Goal: Complete application form: Complete application form

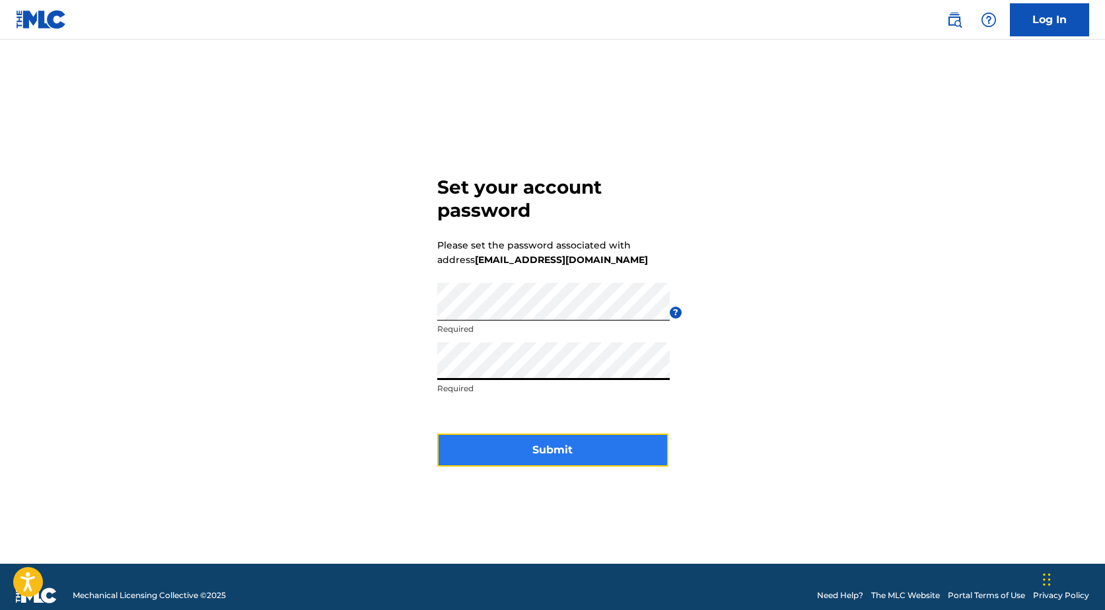
click at [570, 450] on button "Submit" at bounding box center [552, 449] width 231 height 33
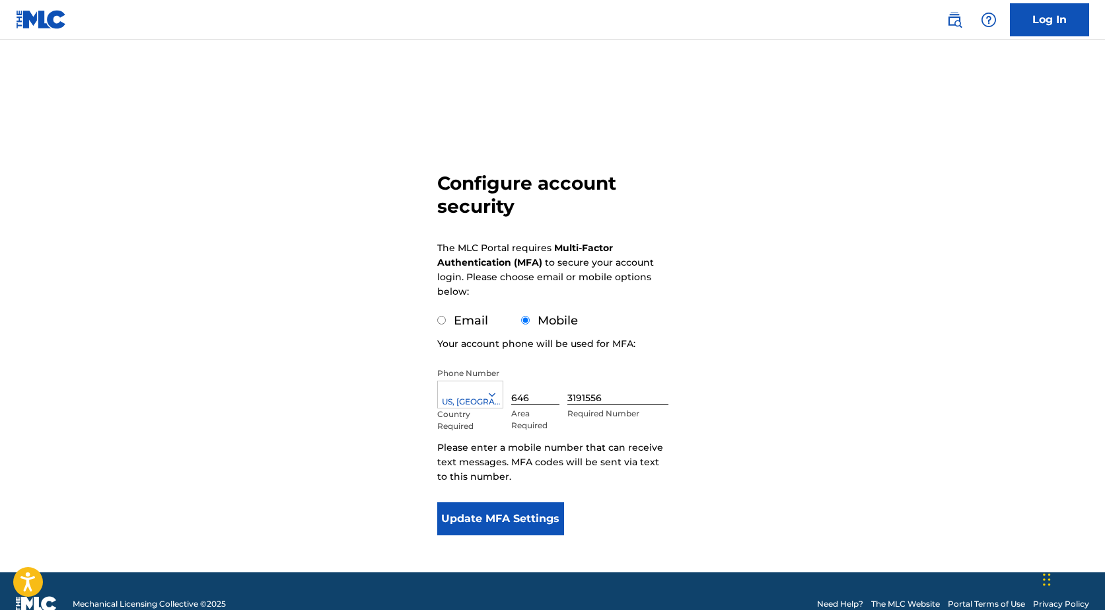
click at [437, 322] on input "Email" at bounding box center [441, 320] width 9 height 9
radio input "true"
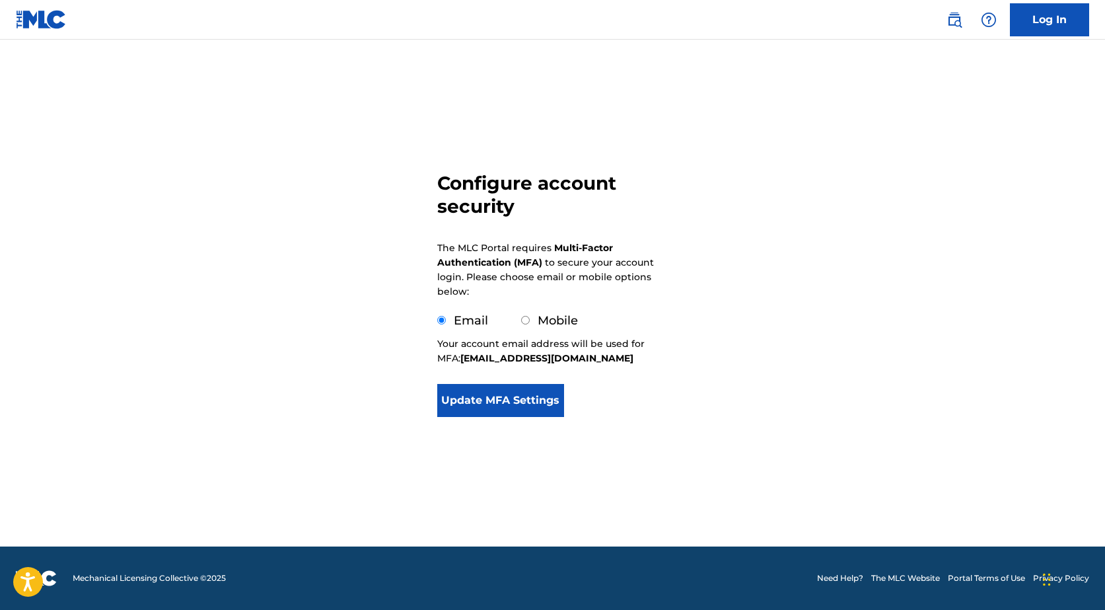
click at [523, 322] on input "Mobile" at bounding box center [525, 320] width 9 height 9
radio input "true"
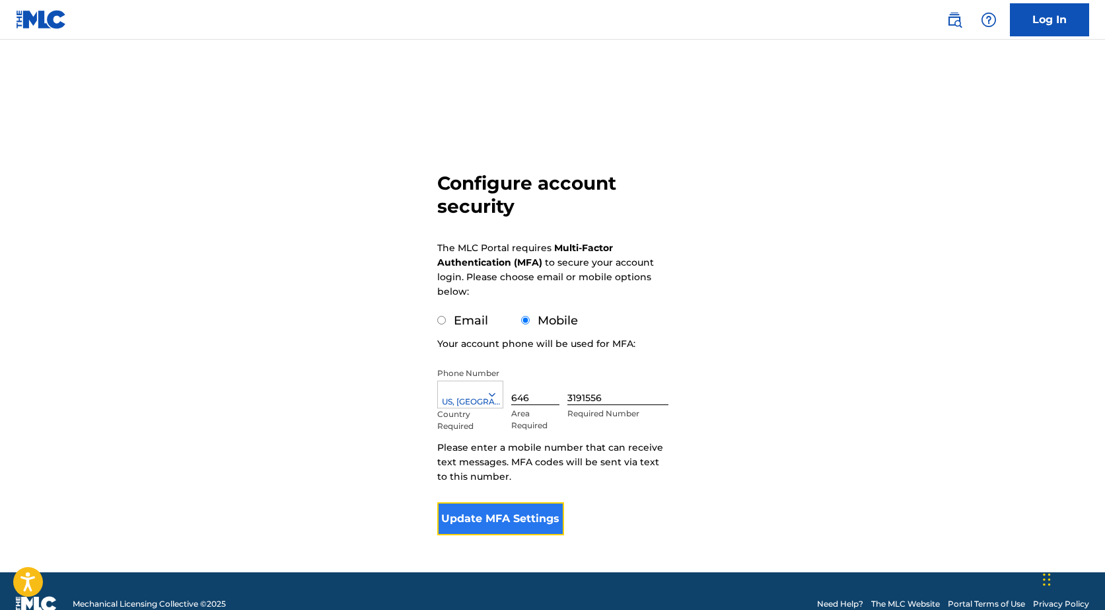
click at [495, 523] on button "Update MFA Settings" at bounding box center [501, 518] width 128 height 33
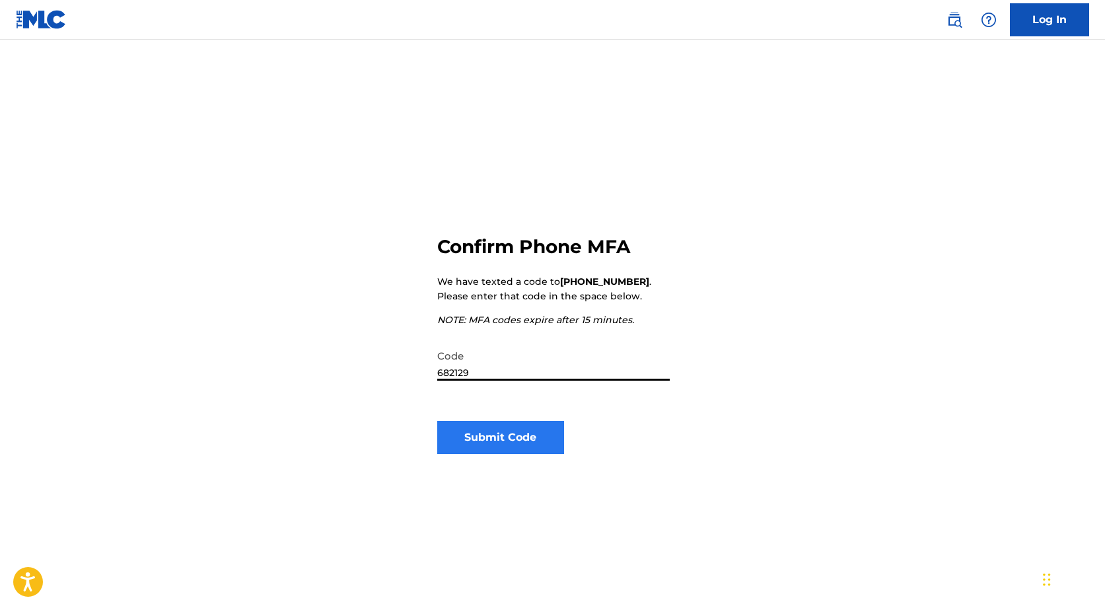
type input "682129"
click at [490, 439] on button "Submit Code" at bounding box center [501, 437] width 128 height 33
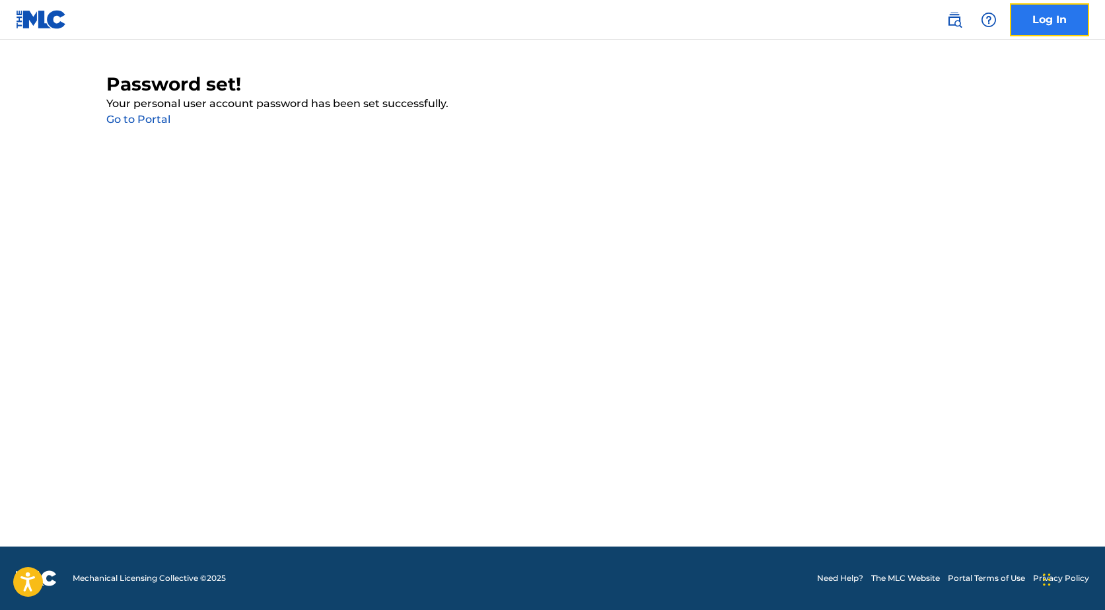
click at [1051, 18] on link "Log In" at bounding box center [1049, 19] width 79 height 33
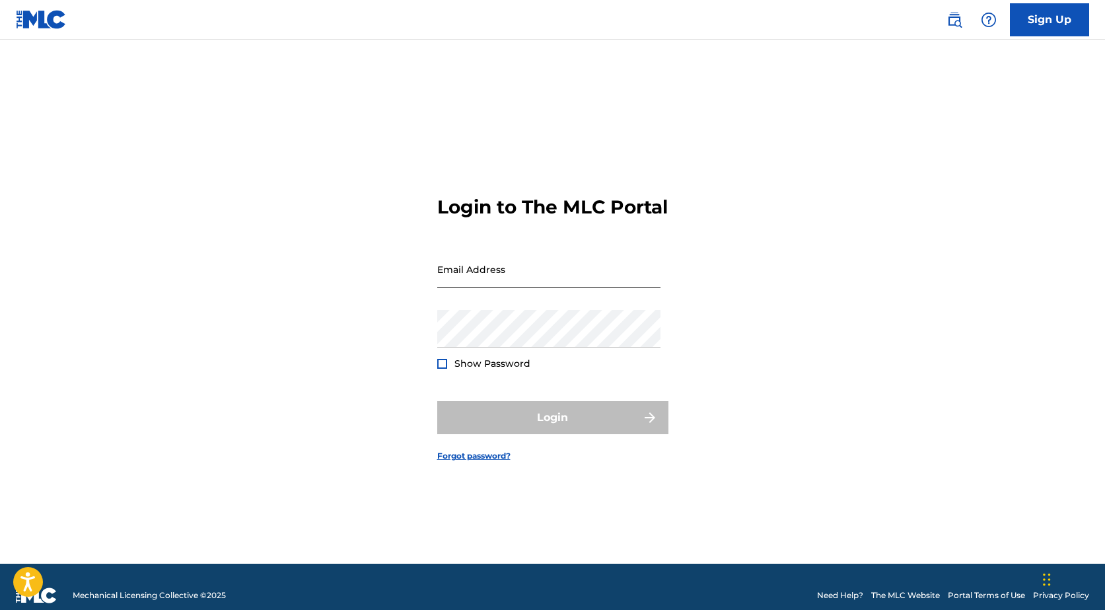
click at [457, 282] on input "Email Address" at bounding box center [548, 269] width 223 height 38
type input "[EMAIL_ADDRESS][DOMAIN_NAME]"
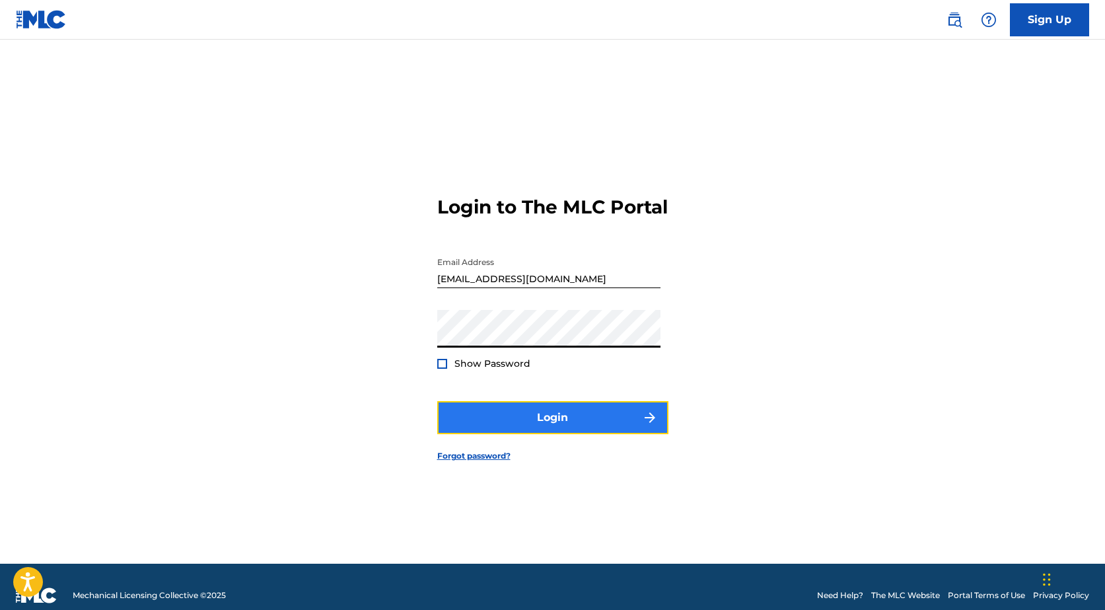
click at [529, 430] on button "Login" at bounding box center [552, 417] width 231 height 33
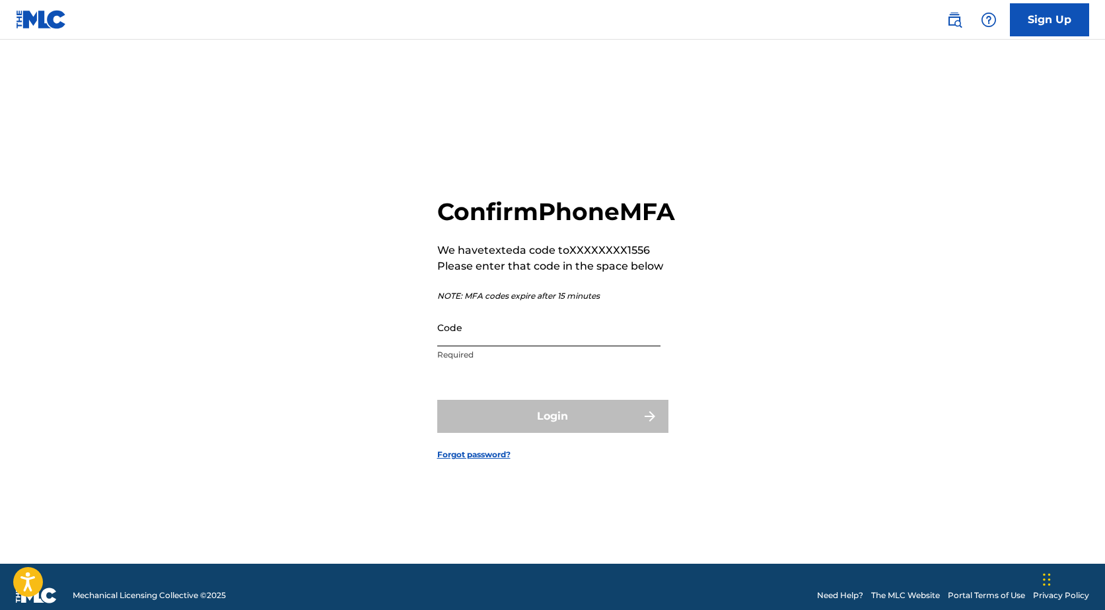
click at [498, 346] on input "Code" at bounding box center [548, 328] width 223 height 38
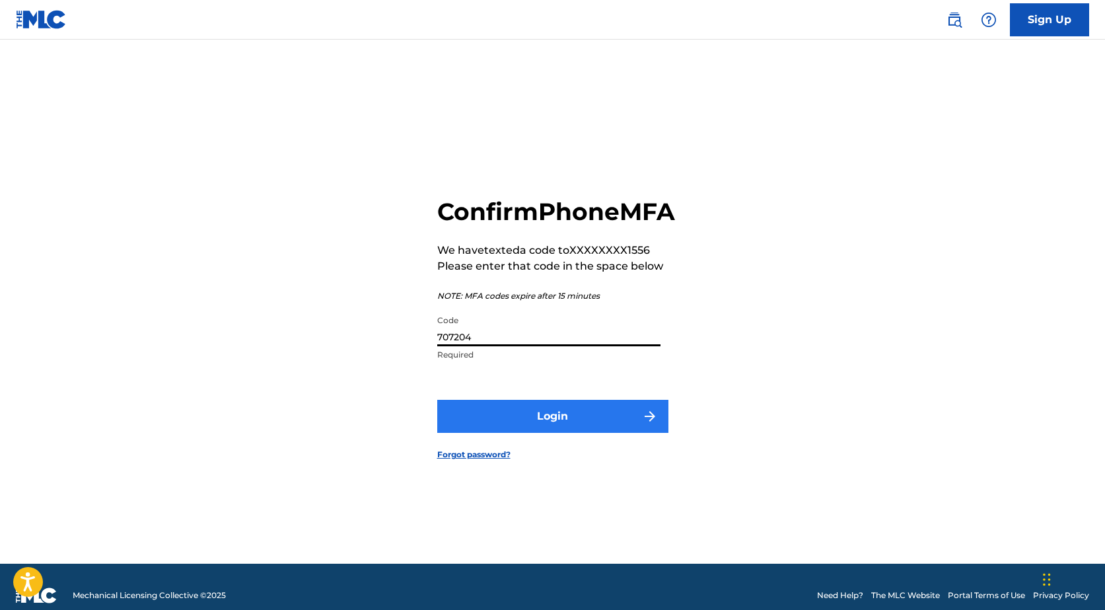
type input "707204"
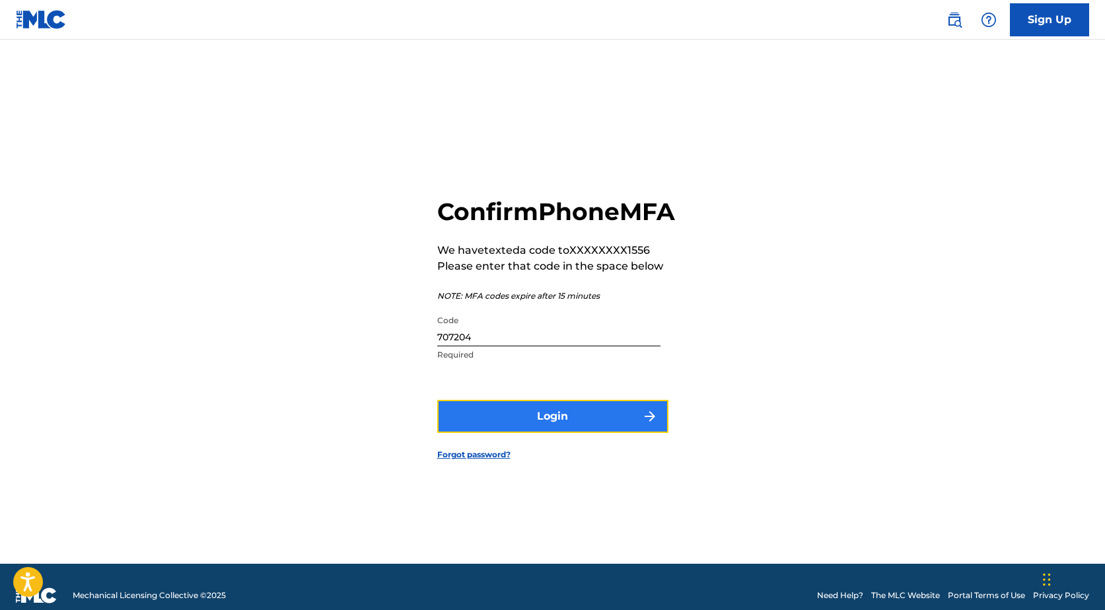
click at [551, 433] on button "Login" at bounding box center [552, 416] width 231 height 33
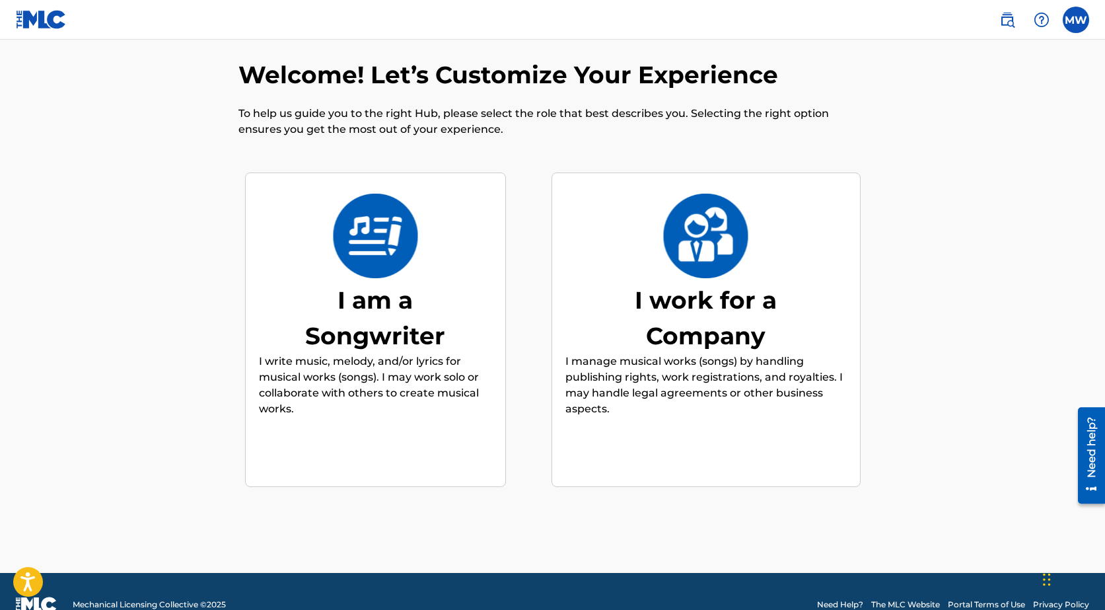
click at [367, 280] on div "I am a Songwriter I write music, melody, and/or lyrics for musical works (songs…" at bounding box center [375, 330] width 233 height 254
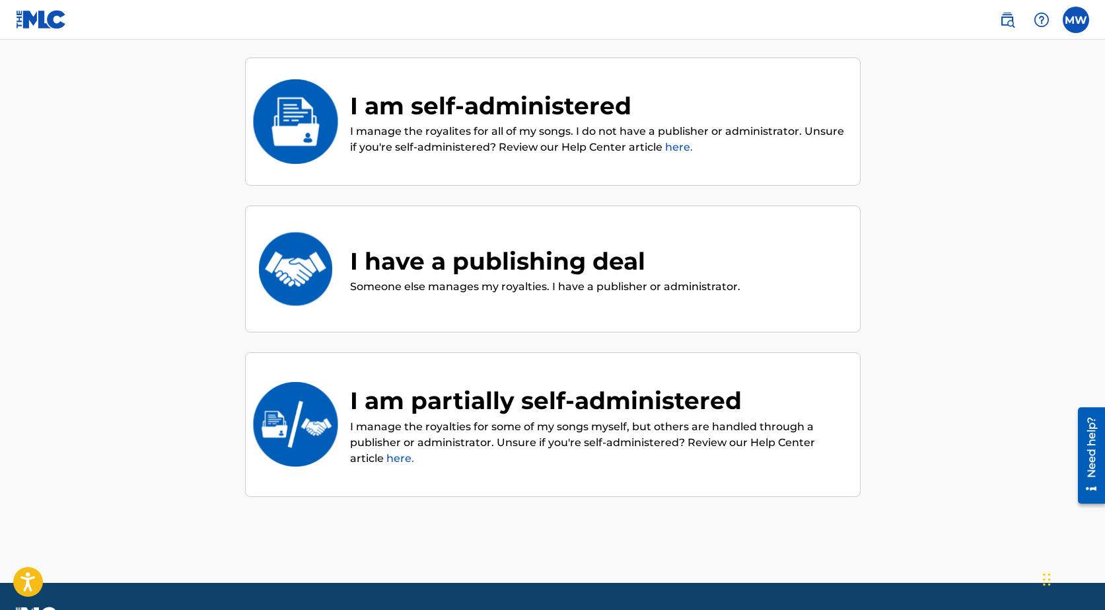
scroll to position [98, 0]
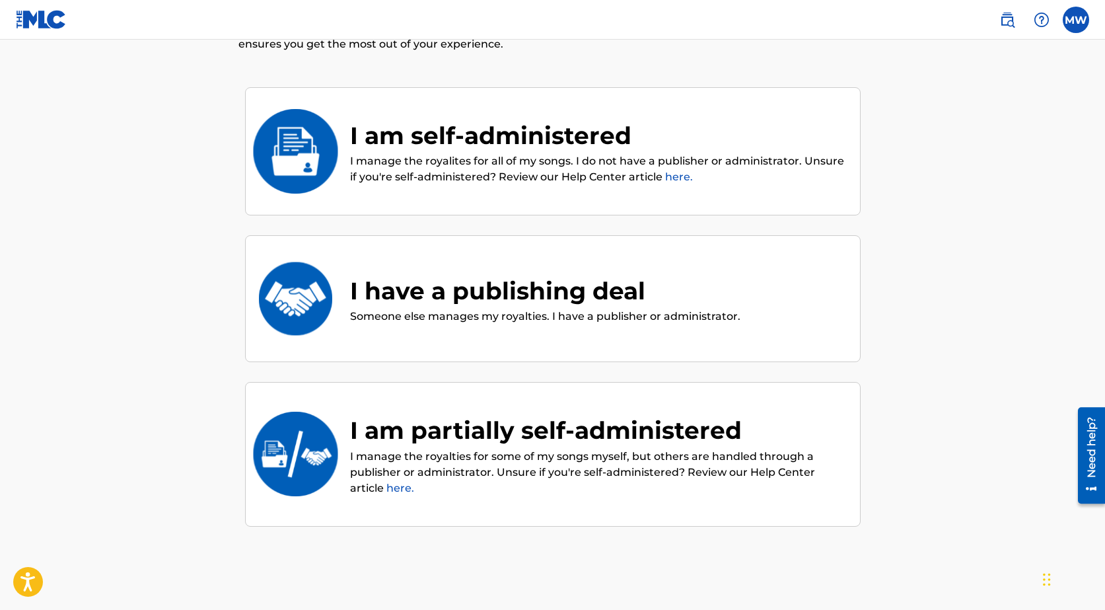
click at [318, 141] on img at bounding box center [295, 151] width 87 height 85
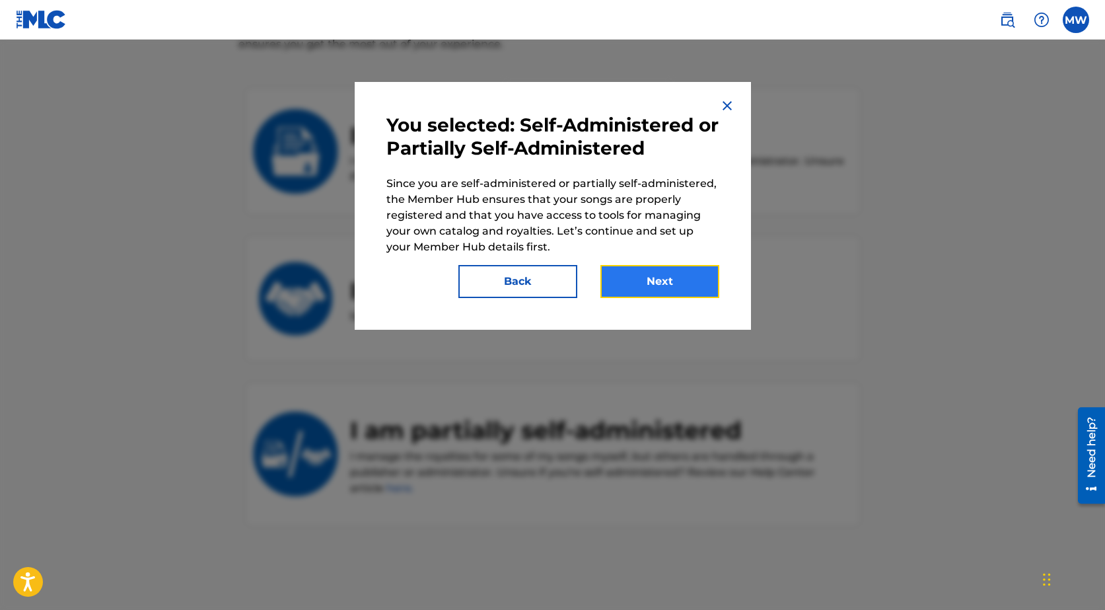
click at [657, 279] on button "Next" at bounding box center [660, 281] width 119 height 33
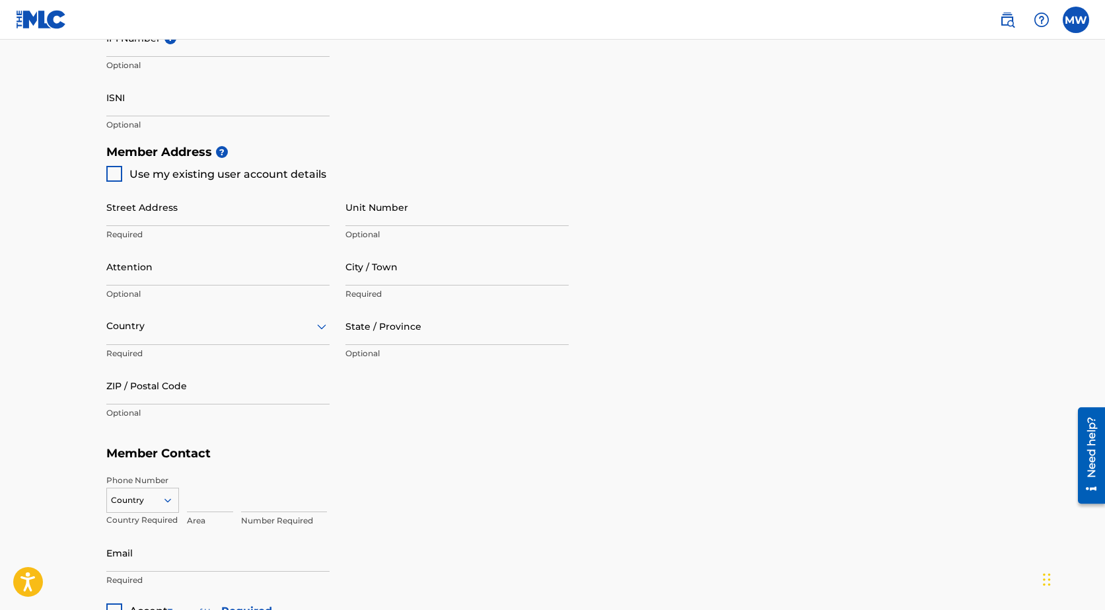
scroll to position [283, 0]
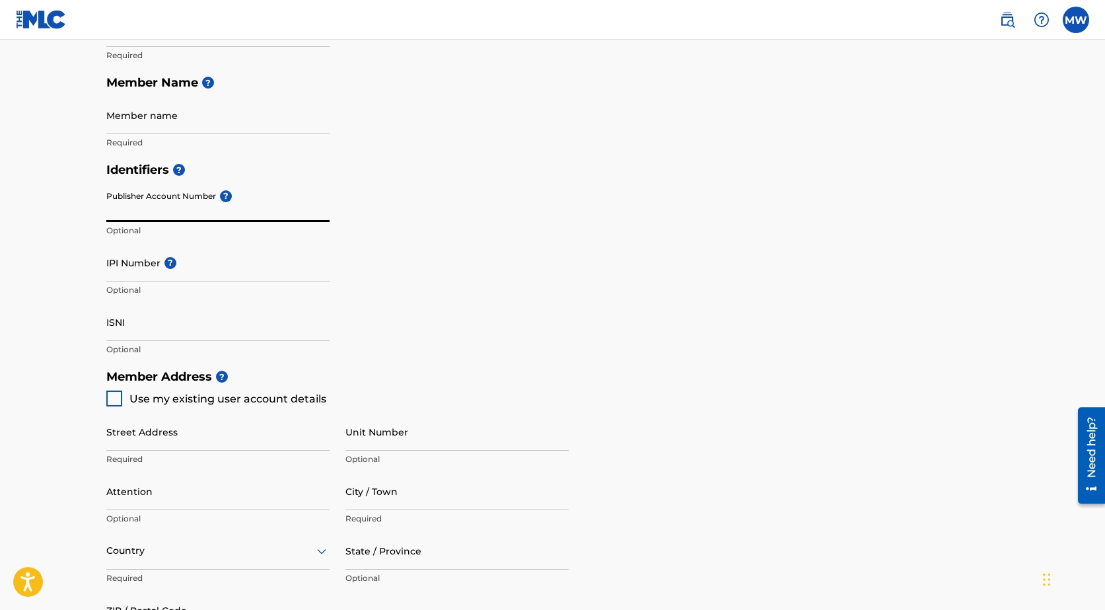
click at [129, 210] on input "Publisher Account Number ?" at bounding box center [217, 203] width 223 height 38
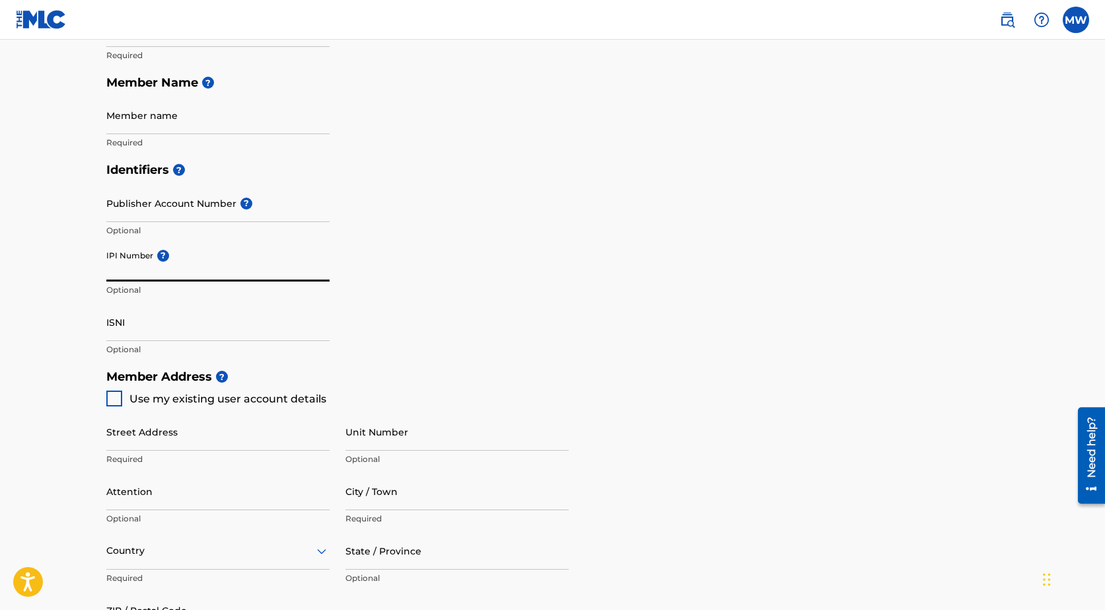
click at [126, 270] on input "IPI Number ?" at bounding box center [217, 263] width 223 height 38
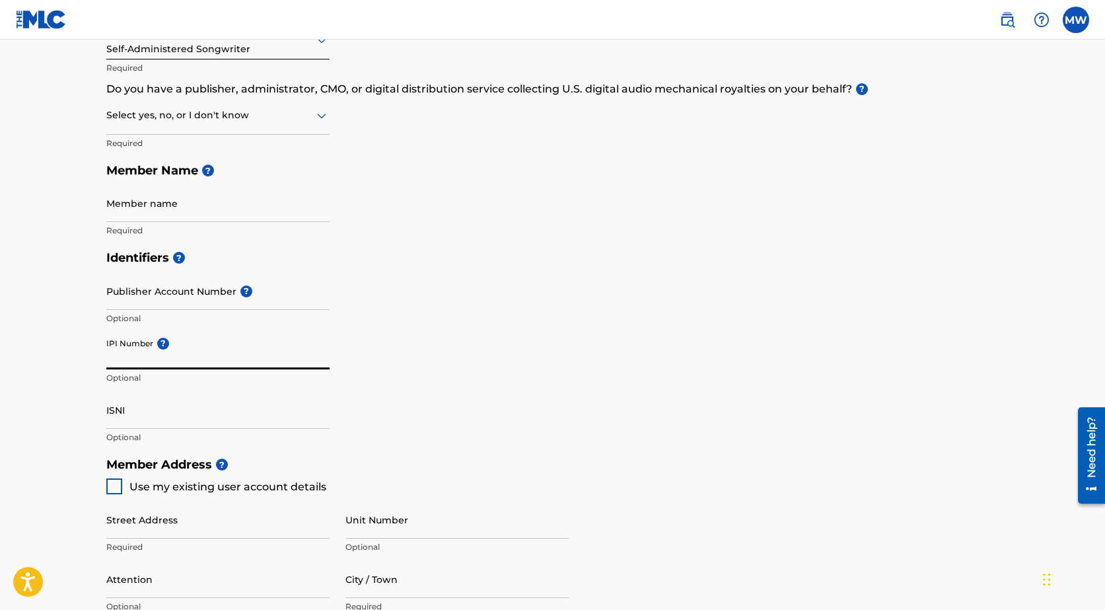
scroll to position [19, 0]
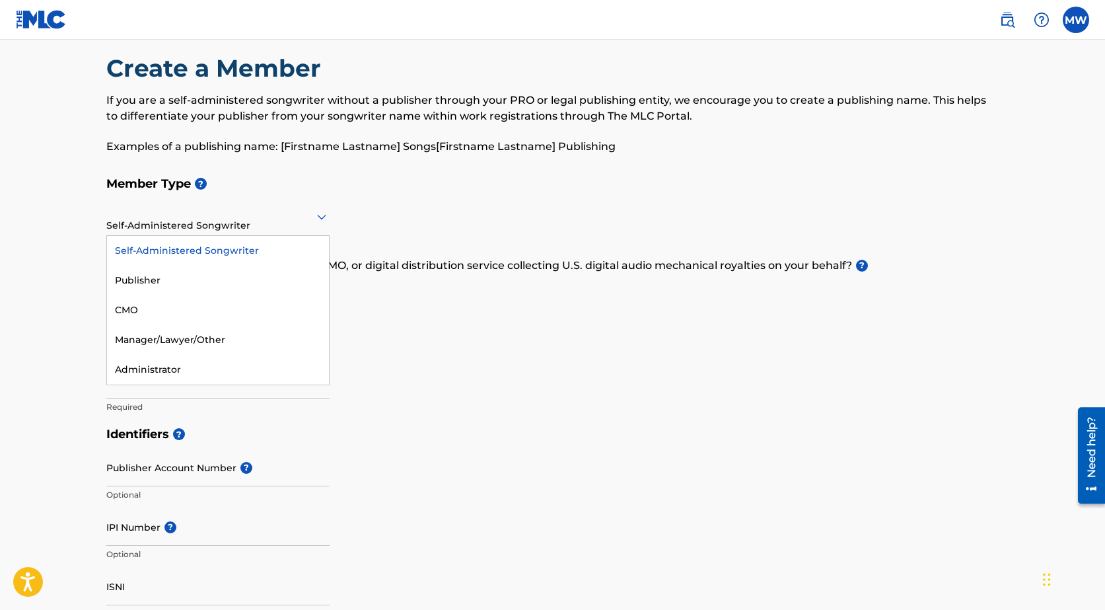
click at [322, 215] on icon at bounding box center [322, 217] width 16 height 16
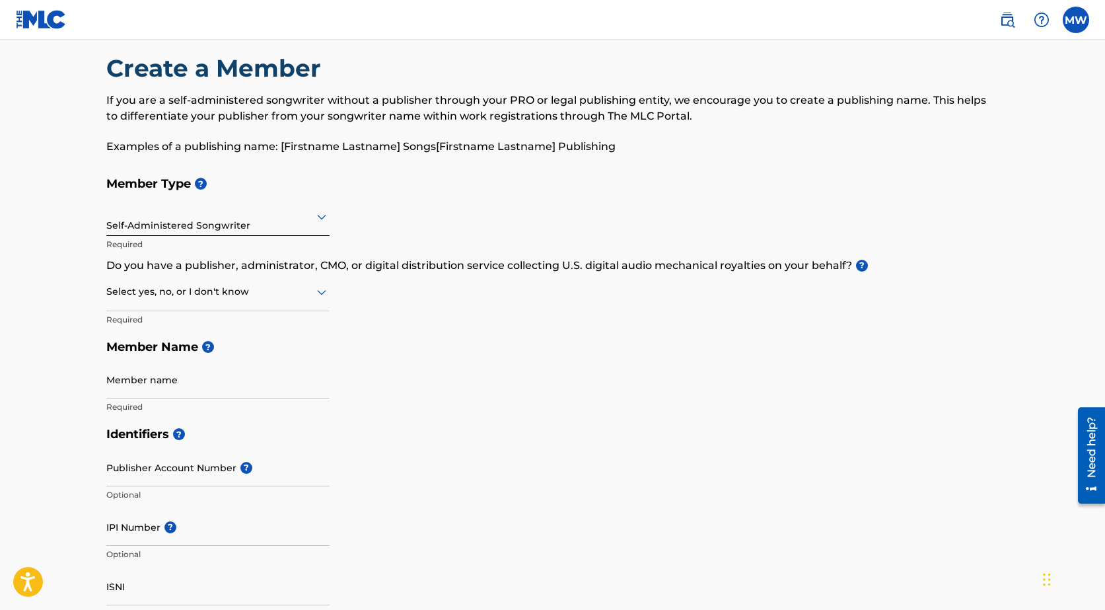
click at [339, 186] on h5 "Member Type ?" at bounding box center [552, 184] width 893 height 28
click at [322, 293] on icon at bounding box center [321, 292] width 9 height 5
click at [220, 328] on div "Yes" at bounding box center [218, 326] width 222 height 30
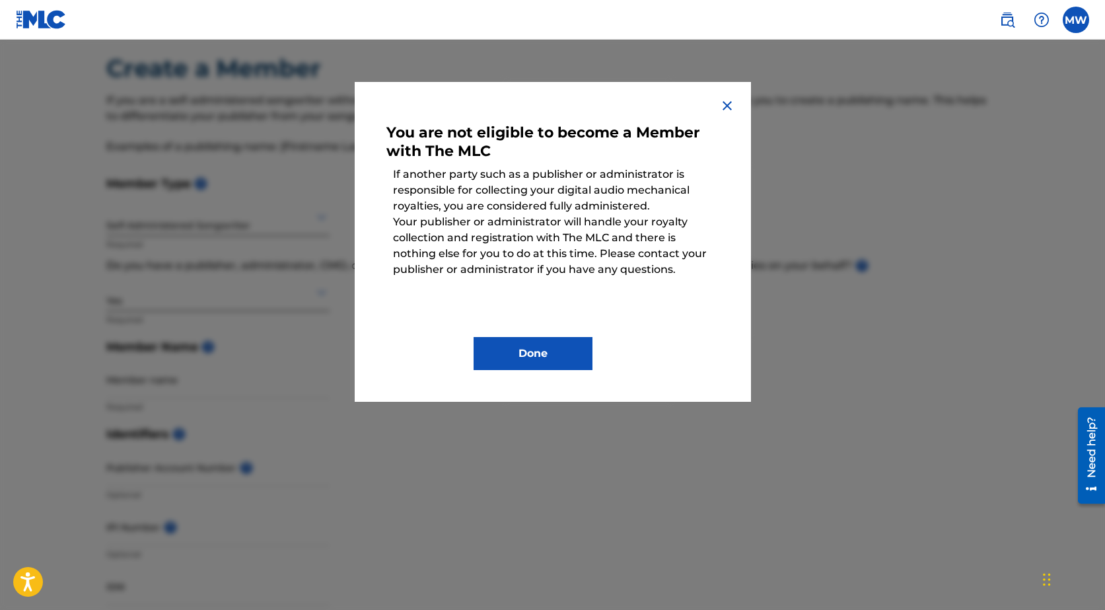
click at [722, 102] on img at bounding box center [727, 106] width 16 height 16
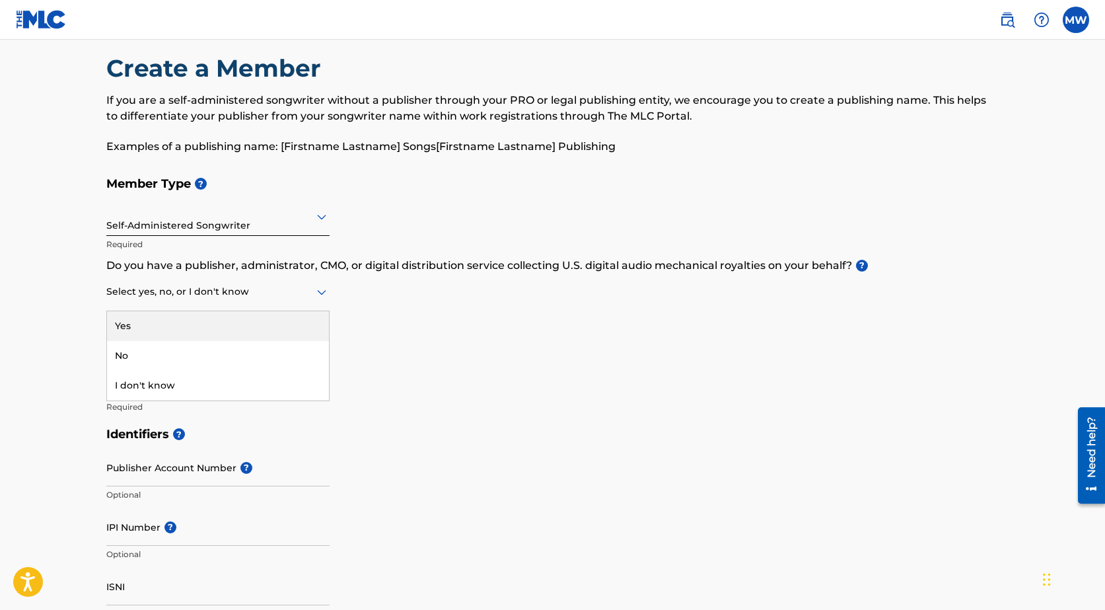
click at [321, 289] on icon at bounding box center [322, 292] width 16 height 16
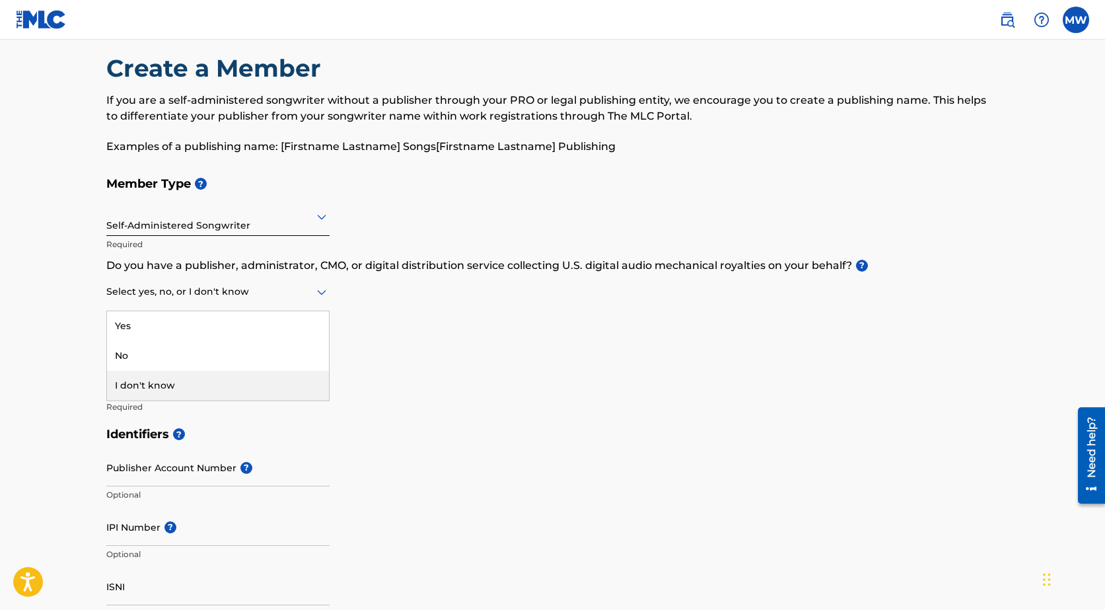
click at [211, 384] on div "I don't know" at bounding box center [218, 386] width 222 height 30
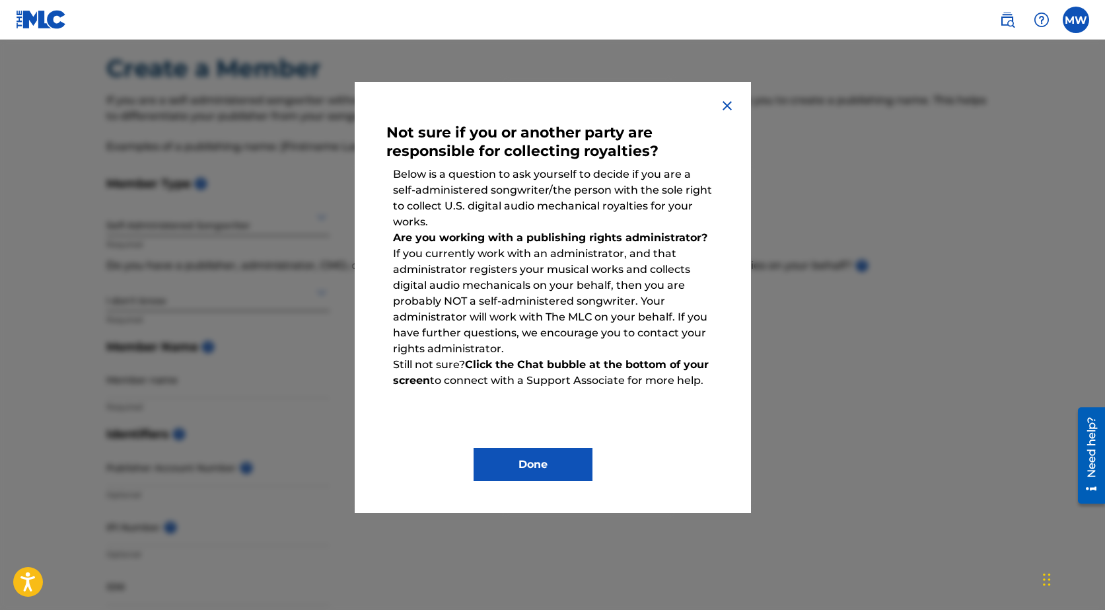
click at [728, 100] on img at bounding box center [727, 106] width 16 height 16
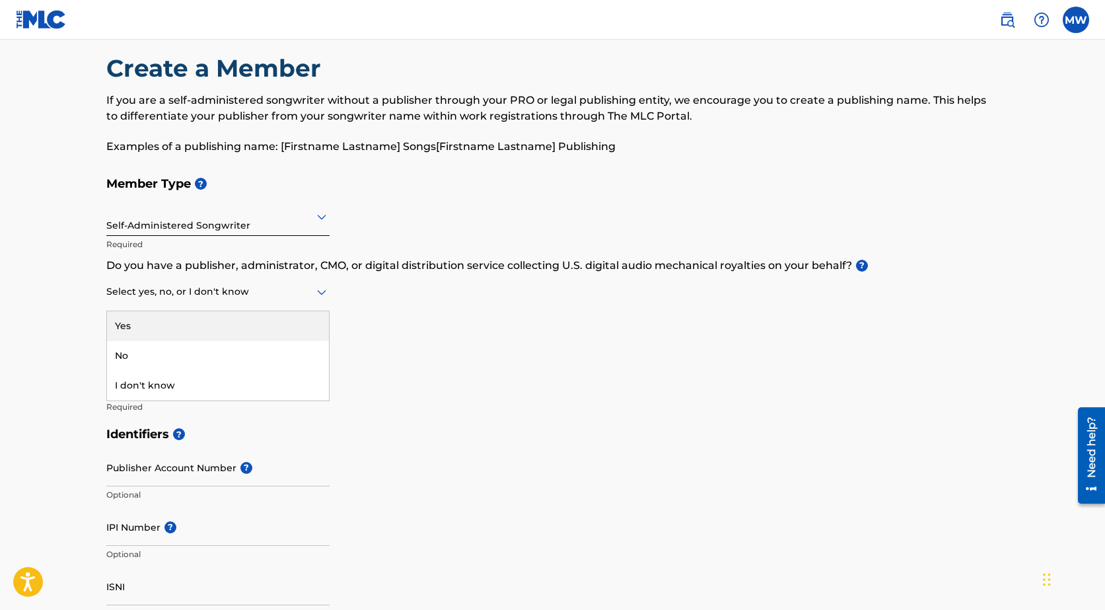
click at [323, 293] on icon at bounding box center [321, 292] width 9 height 5
click at [178, 353] on div "No" at bounding box center [218, 356] width 222 height 30
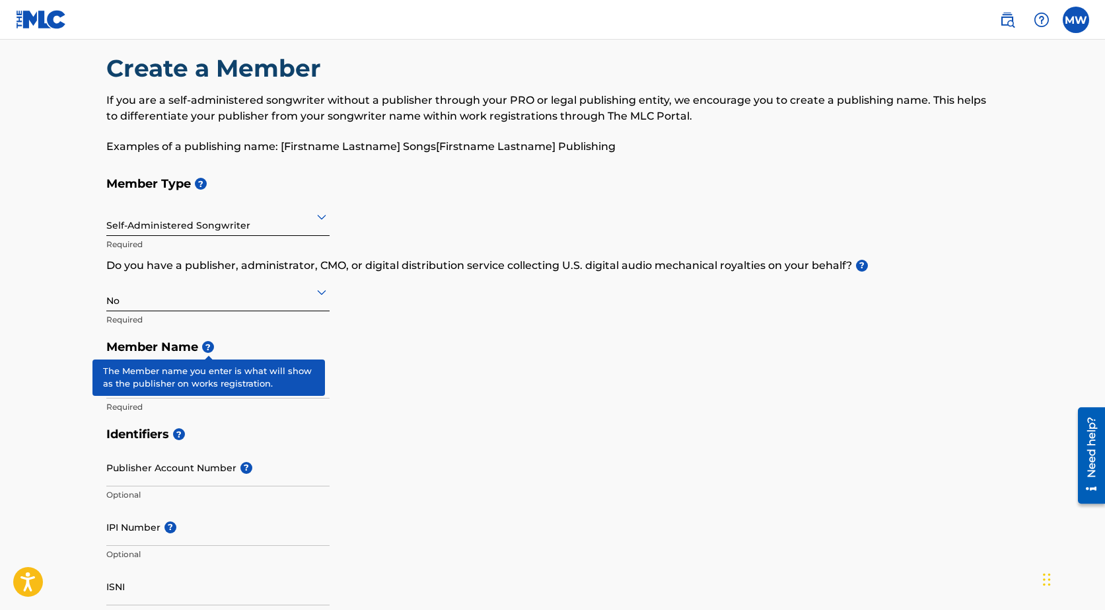
click at [210, 348] on span "?" at bounding box center [208, 347] width 12 height 12
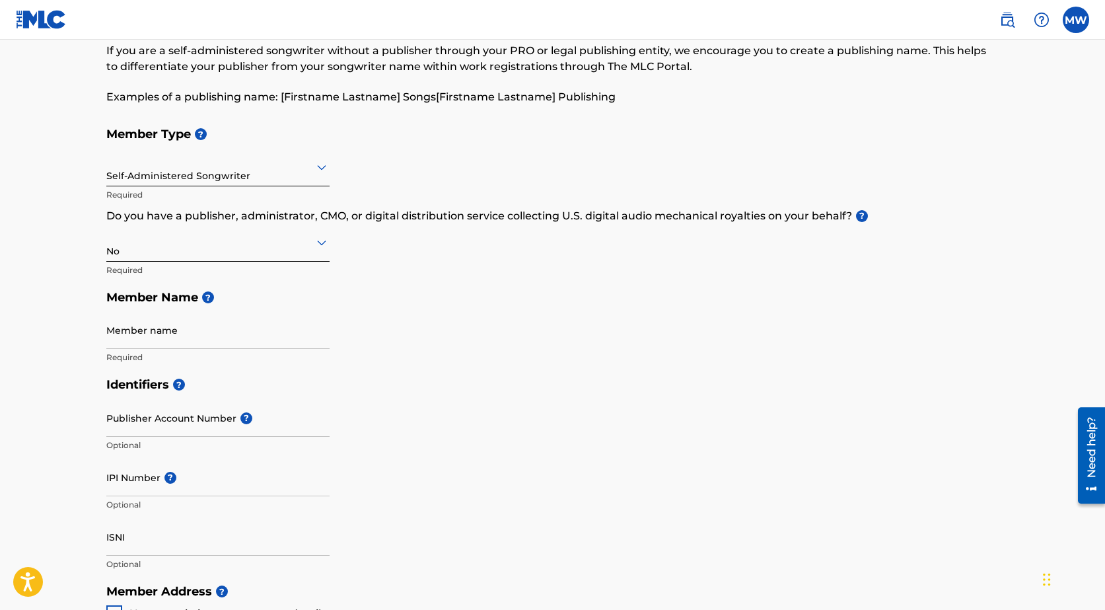
scroll to position [151, 0]
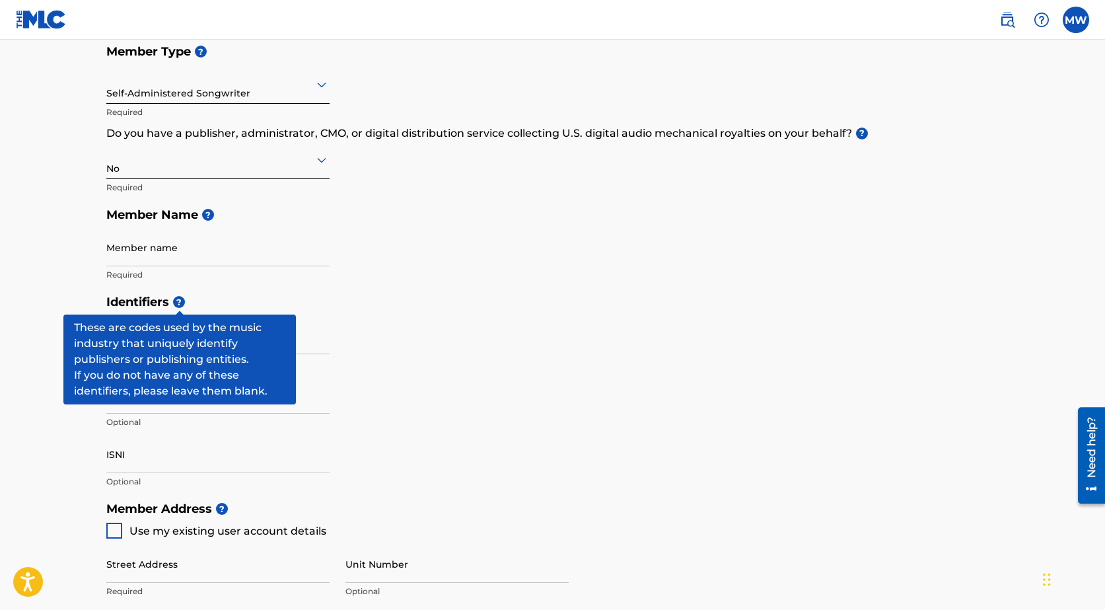
click at [178, 305] on span "?" at bounding box center [179, 302] width 12 height 12
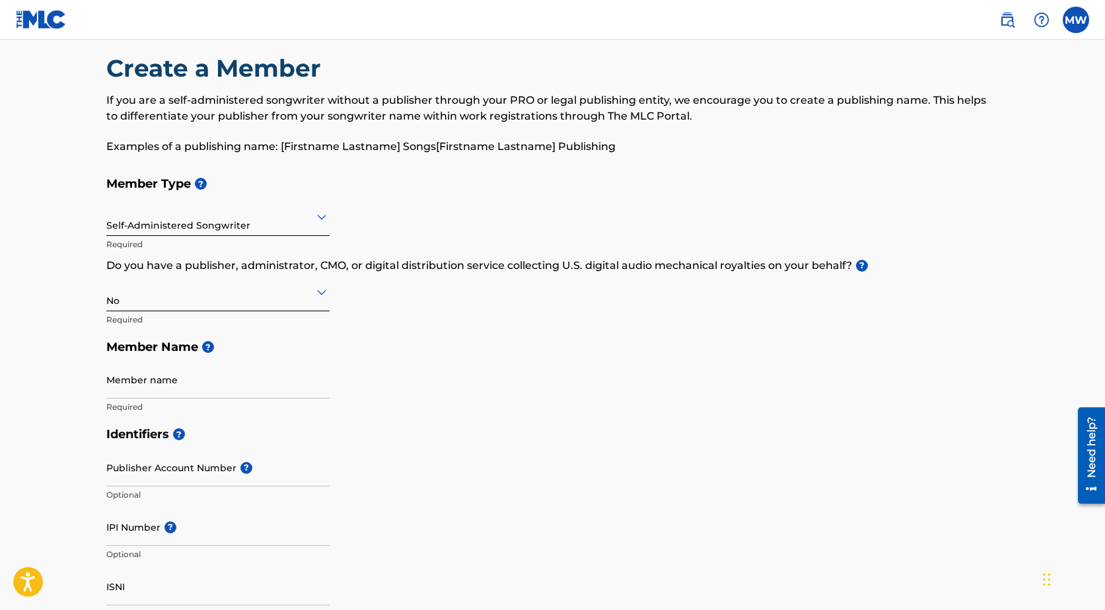
scroll to position [0, 0]
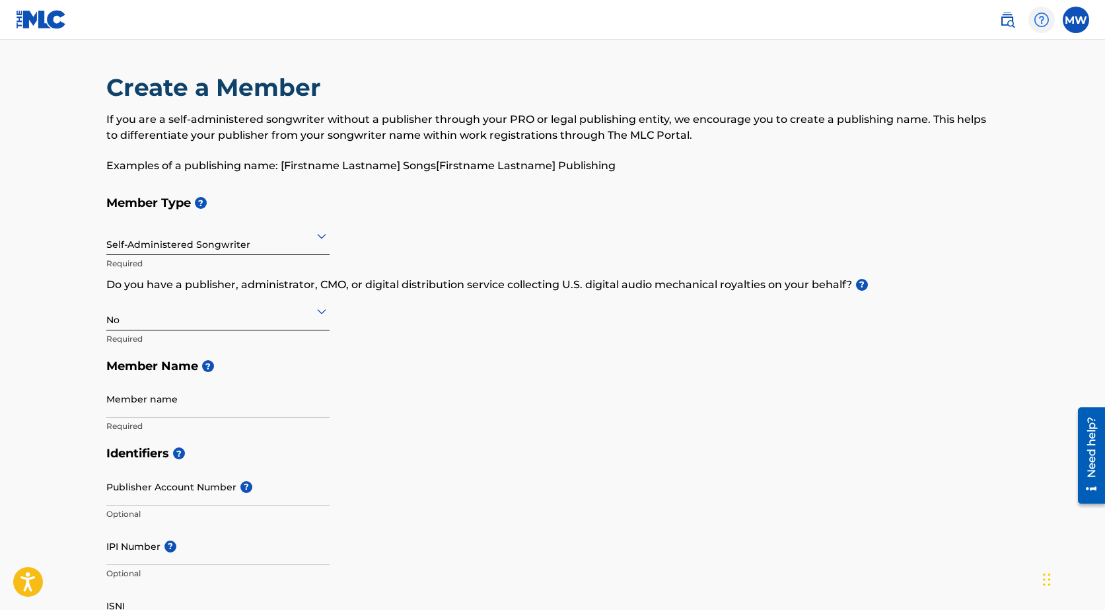
click at [1037, 20] on img at bounding box center [1042, 20] width 16 height 16
click at [1075, 27] on label at bounding box center [1076, 20] width 26 height 26
click at [1076, 20] on input "MW [PERSON_NAME] [EMAIL_ADDRESS][DOMAIN_NAME] Notification Preferences Profile …" at bounding box center [1076, 20] width 0 height 0
click at [950, 186] on p "Log out" at bounding box center [948, 187] width 31 height 12
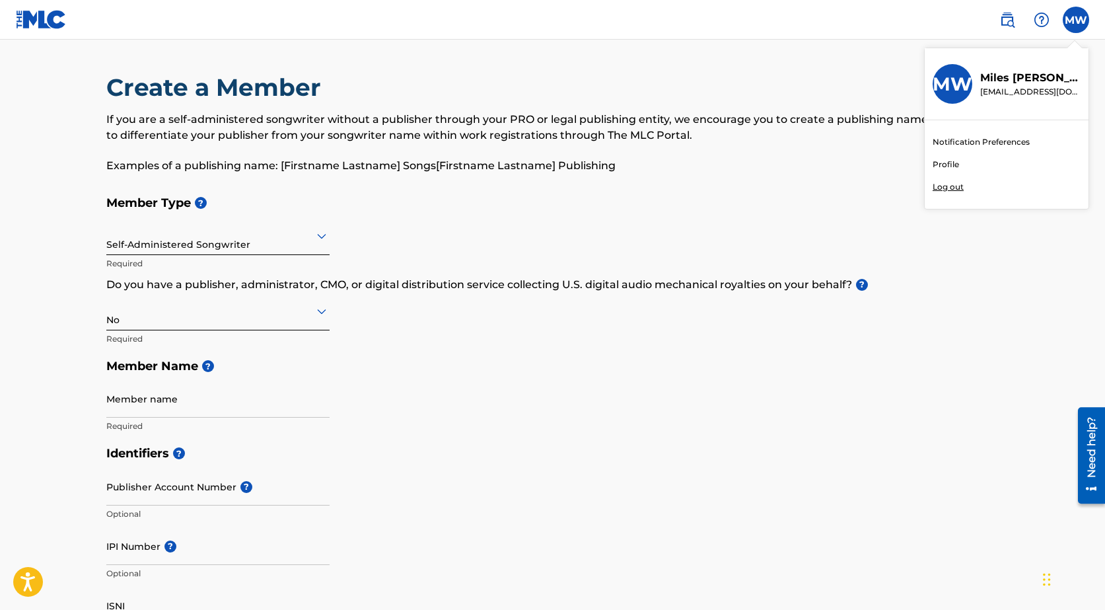
click at [1076, 20] on input "MW [PERSON_NAME] [EMAIL_ADDRESS][DOMAIN_NAME] Notification Preferences Profile …" at bounding box center [1076, 20] width 0 height 0
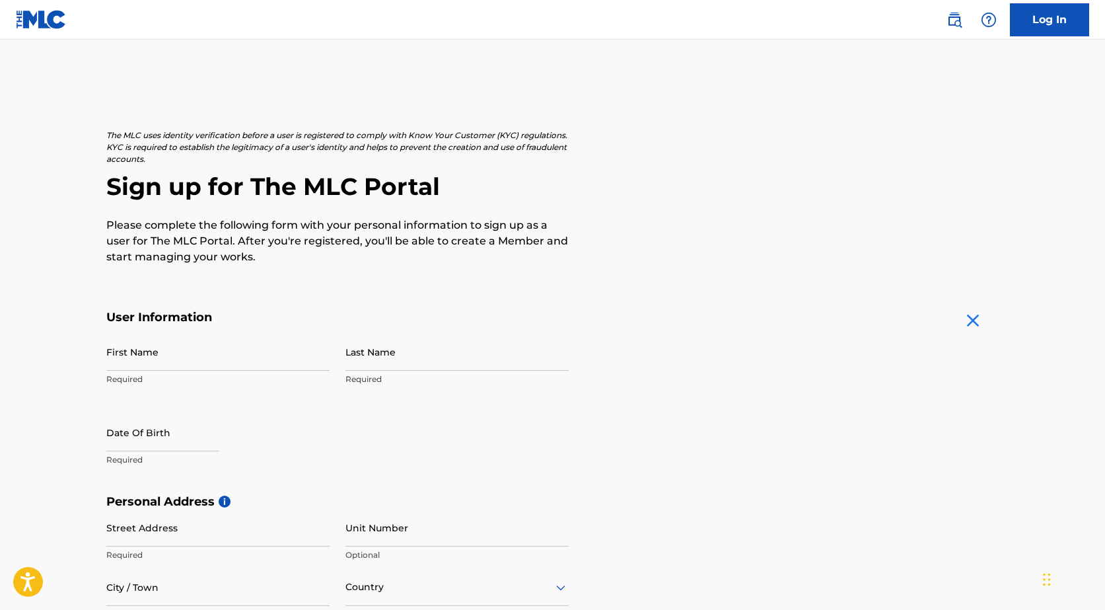
click at [971, 322] on img at bounding box center [973, 320] width 21 height 21
